Goal: Information Seeking & Learning: Compare options

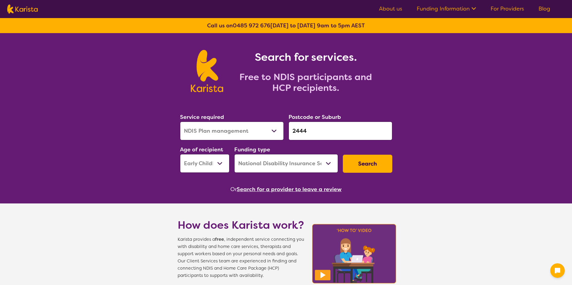
select select "NDIS Plan management"
select select "EC"
select select "NDIS"
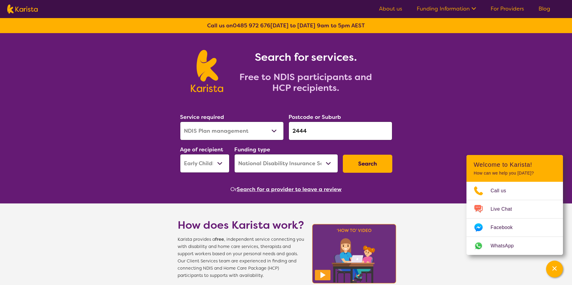
click at [374, 163] on button "Search" at bounding box center [367, 164] width 49 height 18
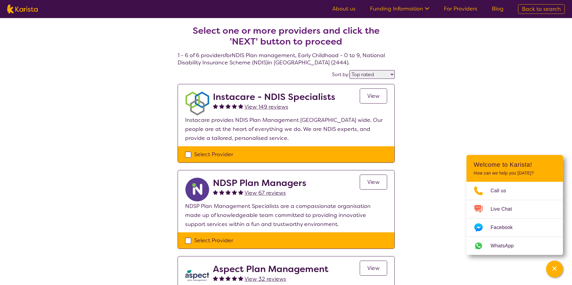
click at [393, 73] on select "Highly reviewed Top rated" at bounding box center [371, 74] width 45 height 9
click at [349, 70] on select "Highly reviewed Top rated" at bounding box center [371, 74] width 45 height 9
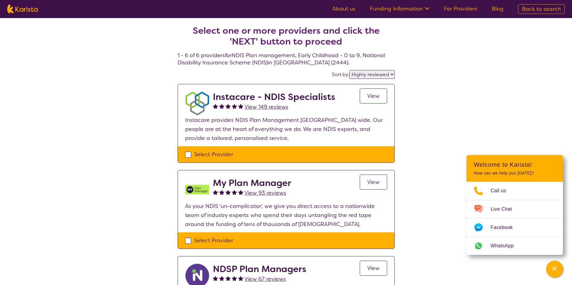
click at [389, 75] on select "Highly reviewed Top rated" at bounding box center [371, 74] width 45 height 9
click at [349, 70] on select "Highly reviewed Top rated" at bounding box center [371, 74] width 45 height 9
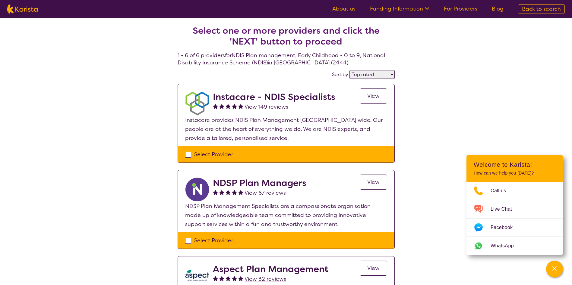
click at [391, 75] on select "Highly reviewed Top rated" at bounding box center [371, 74] width 45 height 9
click at [349, 70] on select "Highly reviewed Top rated" at bounding box center [371, 74] width 45 height 9
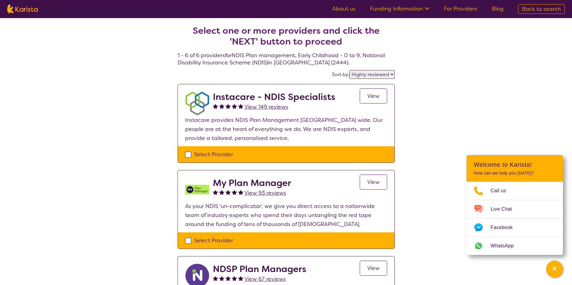
click at [389, 73] on select "Highly reviewed Top rated" at bounding box center [371, 74] width 45 height 9
select select "by_score"
click at [349, 70] on select "Highly reviewed Top rated" at bounding box center [371, 74] width 45 height 9
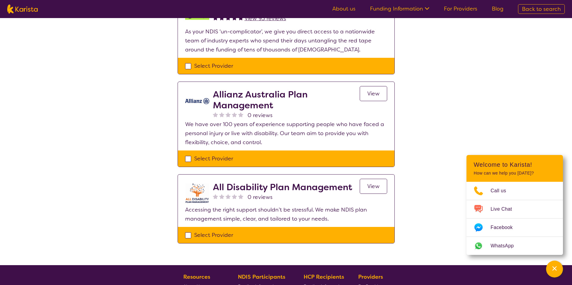
scroll to position [452, 0]
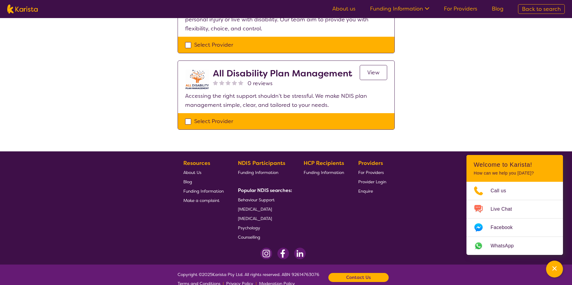
select select "NDIS Plan management"
select select "EC"
select select "NDIS"
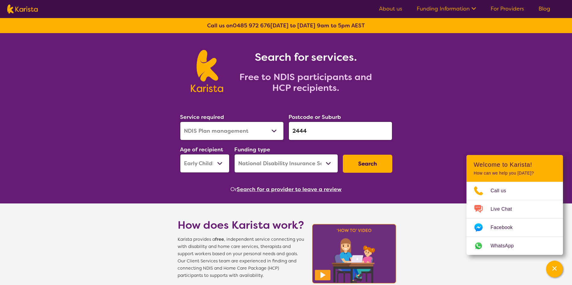
click at [215, 158] on select "Early Childhood - 0 to 9 Child - 10 to 11 Adolescent - 12 to 17 Adult - 18 to 6…" at bounding box center [204, 163] width 49 height 19
select select "CH"
click at [180, 154] on select "Early Childhood - 0 to 9 Child - 10 to 11 Adolescent - 12 to 17 Adult - 18 to 6…" at bounding box center [204, 163] width 49 height 19
click at [362, 165] on button "Search" at bounding box center [367, 164] width 49 height 18
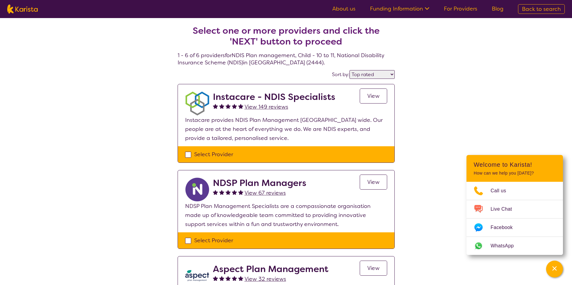
click at [383, 73] on select "Highly reviewed Top rated" at bounding box center [371, 74] width 45 height 9
select select "highly_reviewed"
click at [349, 70] on select "Highly reviewed Top rated" at bounding box center [371, 74] width 45 height 9
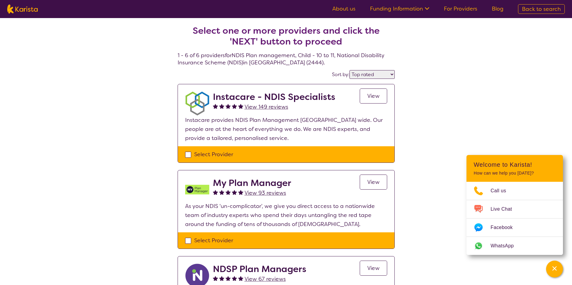
select select "NDIS Plan management"
select select "CH"
select select "NDIS"
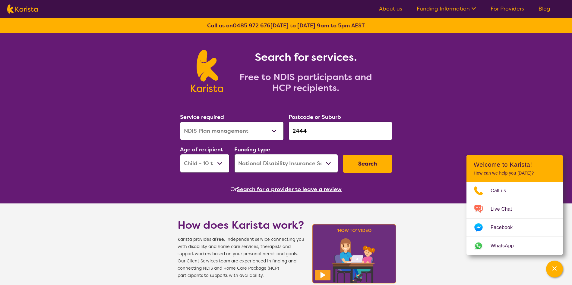
click at [211, 161] on select "Early Childhood - 0 to 9 Child - 10 to 11 Adolescent - 12 to 17 Adult - 18 to 6…" at bounding box center [204, 163] width 49 height 19
select select "AS"
click at [180, 154] on select "Early Childhood - 0 to 9 Child - 10 to 11 Adolescent - 12 to 17 Adult - 18 to 6…" at bounding box center [204, 163] width 49 height 19
click at [374, 166] on button "Search" at bounding box center [367, 164] width 49 height 18
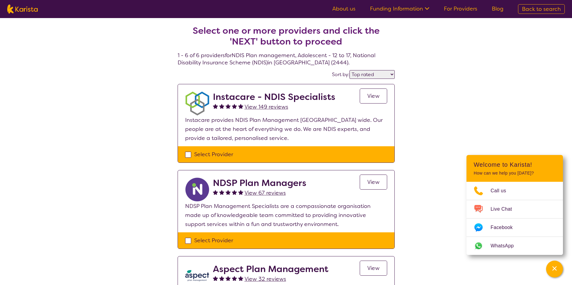
click at [387, 76] on select "Highly reviewed Top rated" at bounding box center [371, 74] width 45 height 9
select select "highly_reviewed"
click at [349, 70] on select "Highly reviewed Top rated" at bounding box center [371, 74] width 45 height 9
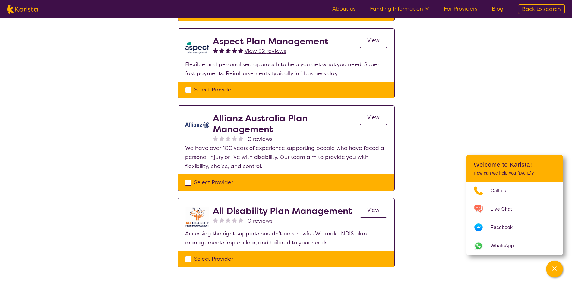
scroll to position [407, 0]
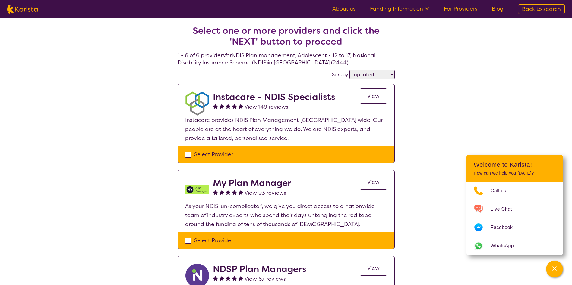
select select "NDIS Plan management"
select select "AS"
select select "NDIS"
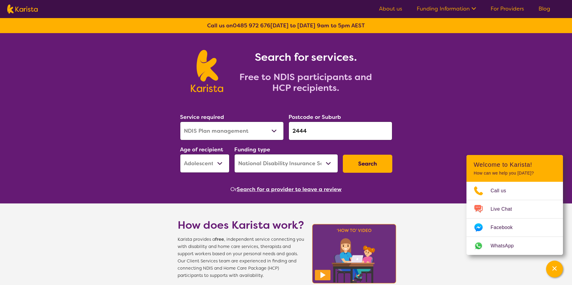
click at [209, 159] on select "Early Childhood - 0 to 9 Child - 10 to 11 Adolescent - 12 to 17 Adult - 18 to 6…" at bounding box center [204, 163] width 49 height 19
select select "AD"
click at [180, 154] on select "Early Childhood - 0 to 9 Child - 10 to 11 Adolescent - 12 to 17 Adult - 18 to 6…" at bounding box center [204, 163] width 49 height 19
click at [366, 164] on button "Search" at bounding box center [367, 164] width 49 height 18
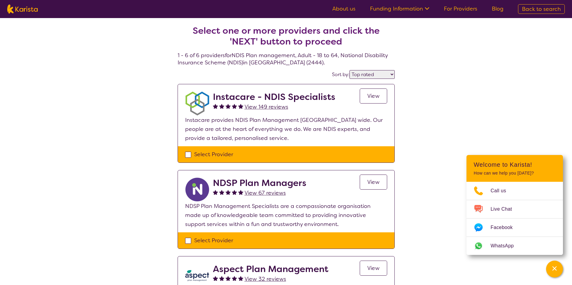
click at [391, 75] on select "Highly reviewed Top rated" at bounding box center [371, 74] width 45 height 9
select select "highly_reviewed"
click at [349, 70] on select "Highly reviewed Top rated" at bounding box center [371, 74] width 45 height 9
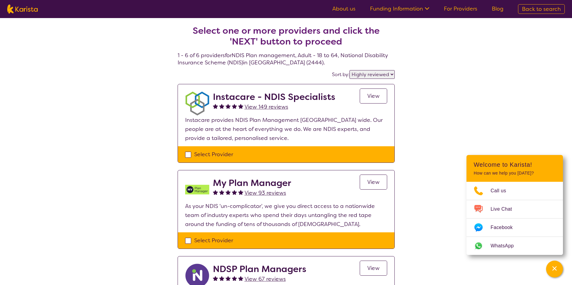
select select "NDIS Plan management"
select select "AD"
select select "NDIS"
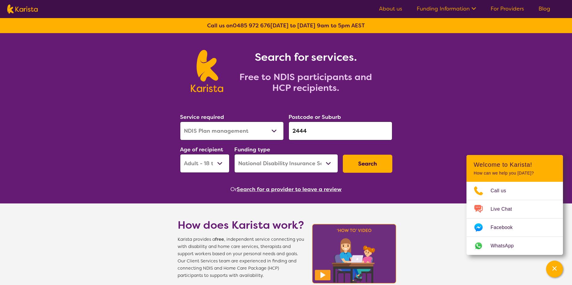
click at [215, 157] on select "Early Childhood - 0 to 9 Child - 10 to 11 Adolescent - 12 to 17 Adult - 18 to 6…" at bounding box center [204, 163] width 49 height 19
select select "AG"
click at [180, 154] on select "Early Childhood - 0 to 9 Child - 10 to 11 Adolescent - 12 to 17 Adult - 18 to 6…" at bounding box center [204, 163] width 49 height 19
click at [381, 168] on button "Search" at bounding box center [367, 164] width 49 height 18
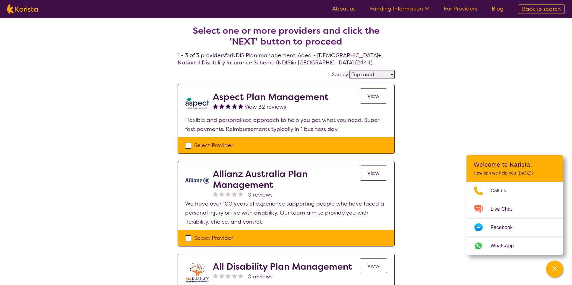
click at [386, 74] on select "Highly reviewed Top rated" at bounding box center [371, 74] width 45 height 9
select select "highly_reviewed"
click at [349, 70] on select "Highly reviewed Top rated" at bounding box center [371, 74] width 45 height 9
click at [456, 86] on div "Select one or more providers and click the 'NEXT' button to proceed 1 - 3 of 3 …" at bounding box center [286, 181] width 572 height 327
select select "NDIS Plan management"
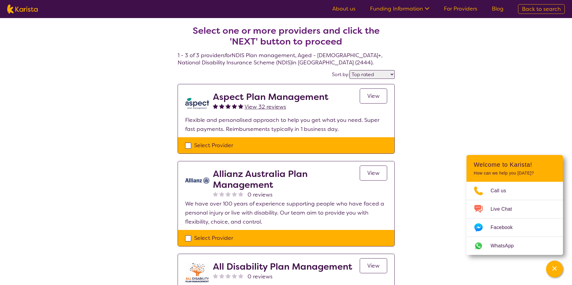
select select "AG"
select select "NDIS"
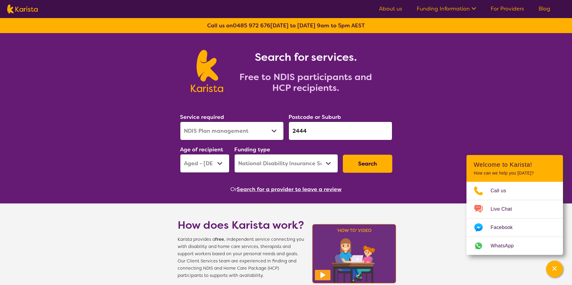
click at [340, 126] on input "2444" at bounding box center [340, 131] width 104 height 19
drag, startPoint x: 340, startPoint y: 130, endPoint x: 252, endPoint y: 121, distance: 88.7
click at [253, 121] on div "Service required Allied Health Assistant Assessment ([MEDICAL_DATA] or [MEDICAL…" at bounding box center [285, 142] width 217 height 65
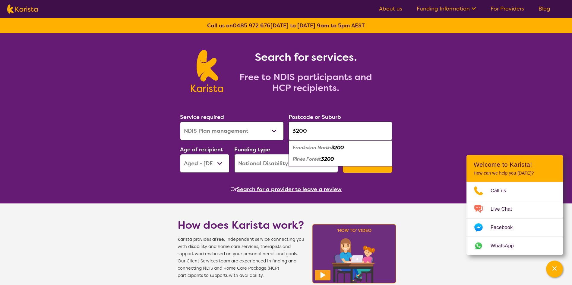
type input "3200"
click at [359, 155] on div "Pines Forest 3200" at bounding box center [340, 159] width 98 height 11
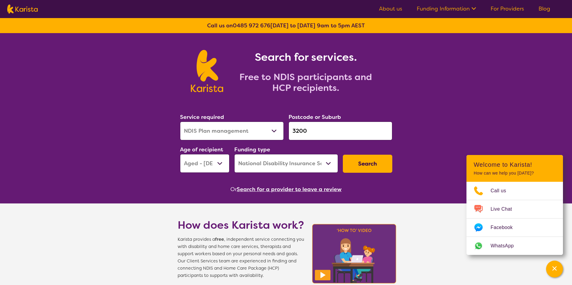
click at [365, 162] on button "Search" at bounding box center [367, 164] width 49 height 18
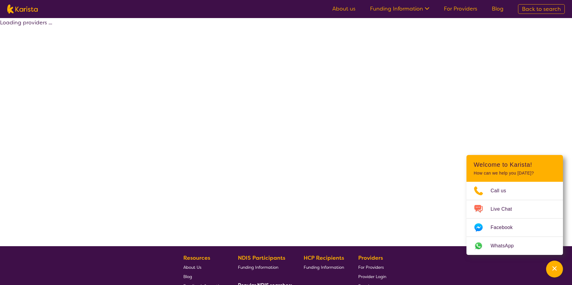
select select "by_score"
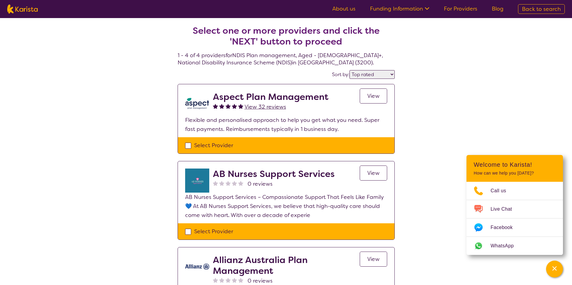
select select "NDIS Plan management"
select select "AG"
select select "NDIS"
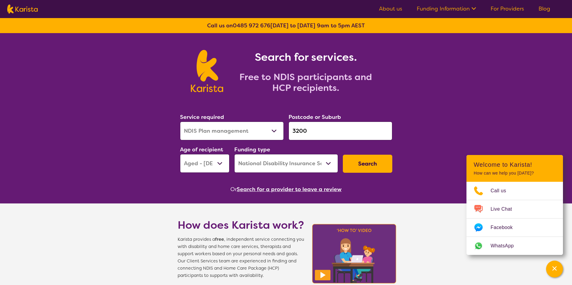
click at [224, 156] on select "Early Childhood - 0 to 9 Child - 10 to 11 Adolescent - 12 to 17 Adult - 18 to 6…" at bounding box center [204, 163] width 49 height 19
select select "EC"
click at [180, 154] on select "Early Childhood - 0 to 9 Child - 10 to 11 Adolescent - 12 to 17 Adult - 18 to 6…" at bounding box center [204, 163] width 49 height 19
click at [372, 159] on button "Search" at bounding box center [367, 164] width 49 height 18
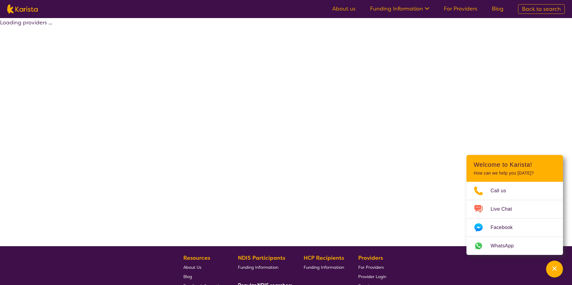
select select "by_score"
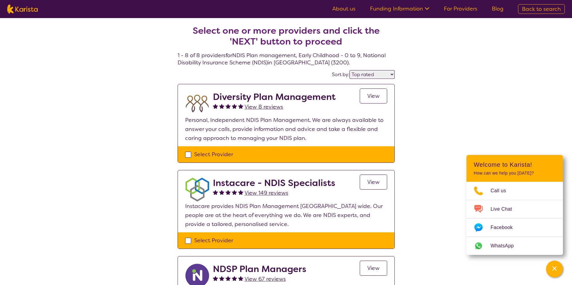
select select "NDIS Plan management"
select select "EC"
select select "NDIS"
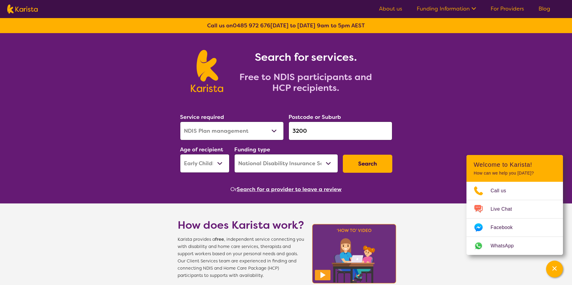
click at [225, 165] on select "Early Childhood - 0 to 9 Child - 10 to 11 Adolescent - 12 to 17 Adult - 18 to 6…" at bounding box center [204, 163] width 49 height 19
select select "CH"
click at [180, 154] on select "Early Childhood - 0 to 9 Child - 10 to 11 Adolescent - 12 to 17 Adult - 18 to 6…" at bounding box center [204, 163] width 49 height 19
click at [368, 162] on button "Search" at bounding box center [367, 164] width 49 height 18
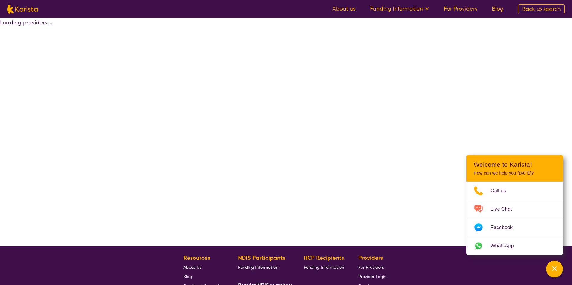
select select "by_score"
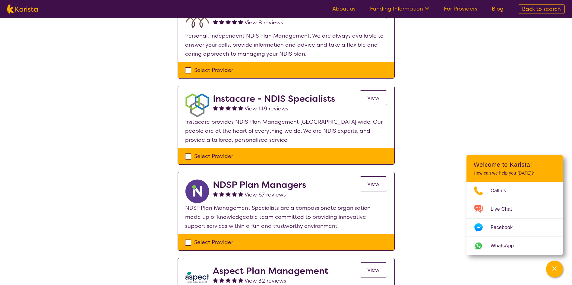
scroll to position [90, 0]
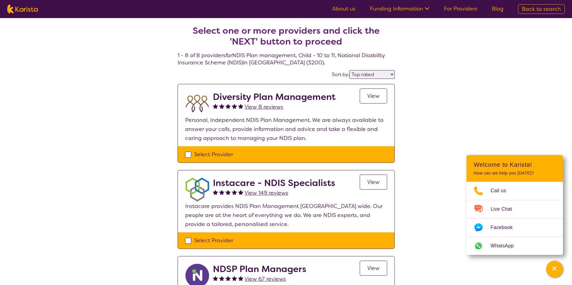
select select "NDIS Plan management"
select select "CH"
select select "NDIS"
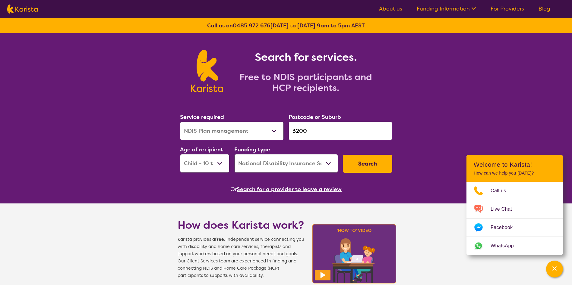
click at [321, 127] on input "3200" at bounding box center [340, 131] width 104 height 19
drag, startPoint x: 322, startPoint y: 130, endPoint x: 244, endPoint y: 119, distance: 78.6
click at [249, 119] on div "Service required Allied Health Assistant Assessment ([MEDICAL_DATA] or [MEDICAL…" at bounding box center [285, 142] width 217 height 65
type input "2"
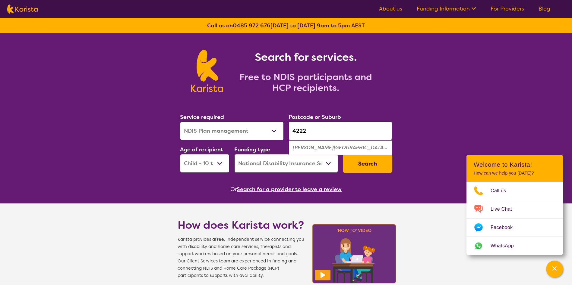
type input "4222"
click at [351, 146] on div "[PERSON_NAME][GEOGRAPHIC_DATA] 4222" at bounding box center [340, 147] width 98 height 11
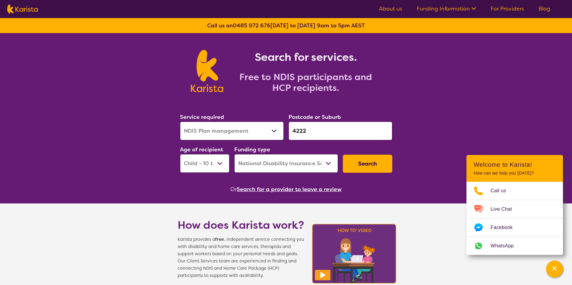
click at [371, 162] on button "Search" at bounding box center [367, 164] width 49 height 18
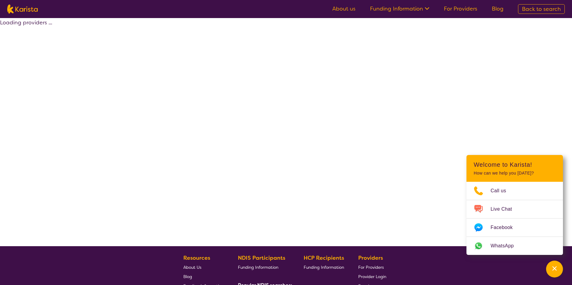
select select "by_score"
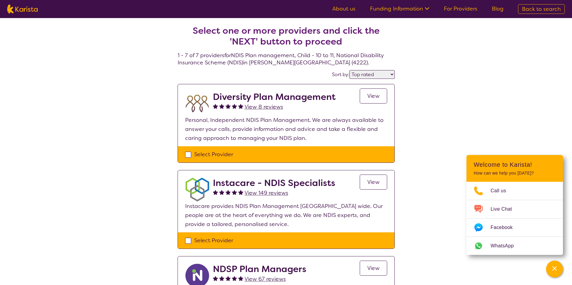
select select "NDIS Plan management"
select select "CH"
select select "NDIS"
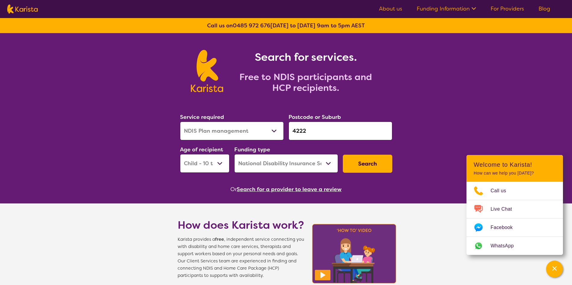
click at [221, 164] on select "Early Childhood - 0 to 9 Child - 10 to 11 Adolescent - 12 to 17 Adult - 18 to 6…" at bounding box center [204, 163] width 49 height 19
select select "AS"
click at [180, 154] on select "Early Childhood - 0 to 9 Child - 10 to 11 Adolescent - 12 to 17 Adult - 18 to 6…" at bounding box center [204, 163] width 49 height 19
click at [372, 170] on button "Search" at bounding box center [367, 164] width 49 height 18
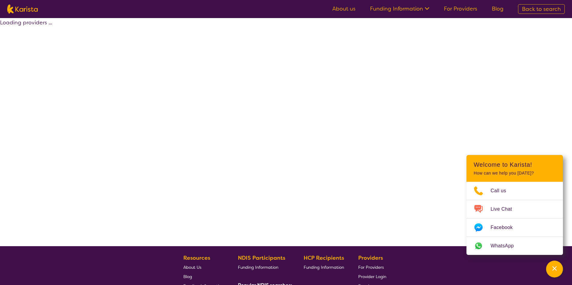
select select "by_score"
